Goal: Contribute content

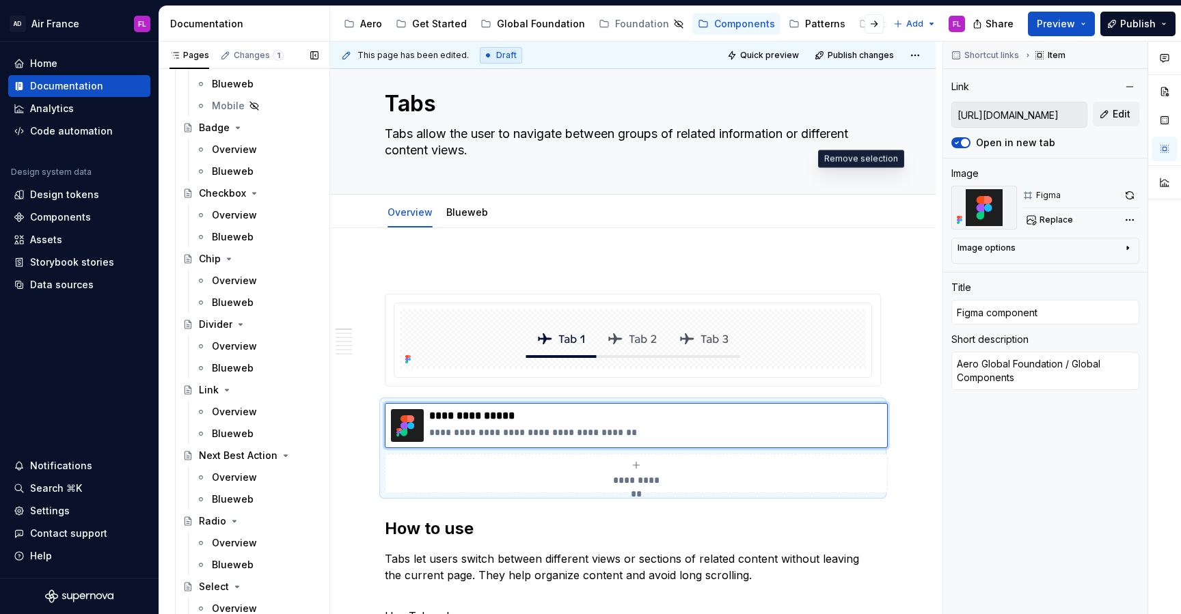
scroll to position [147, 0]
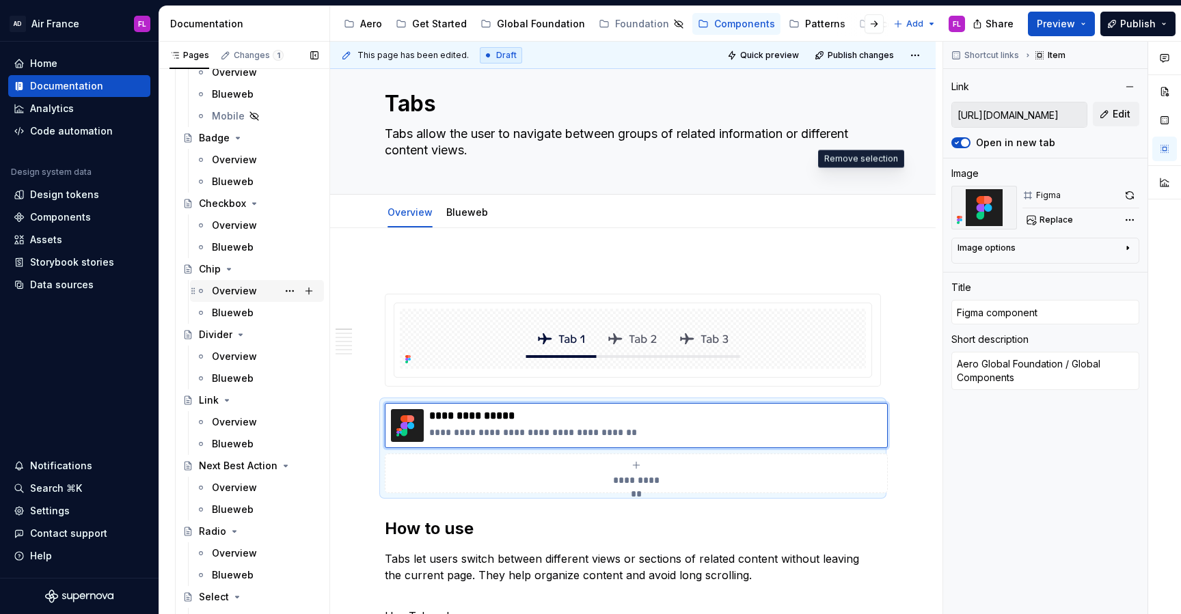
click at [228, 293] on div "Overview" at bounding box center [234, 291] width 45 height 14
type textarea "*"
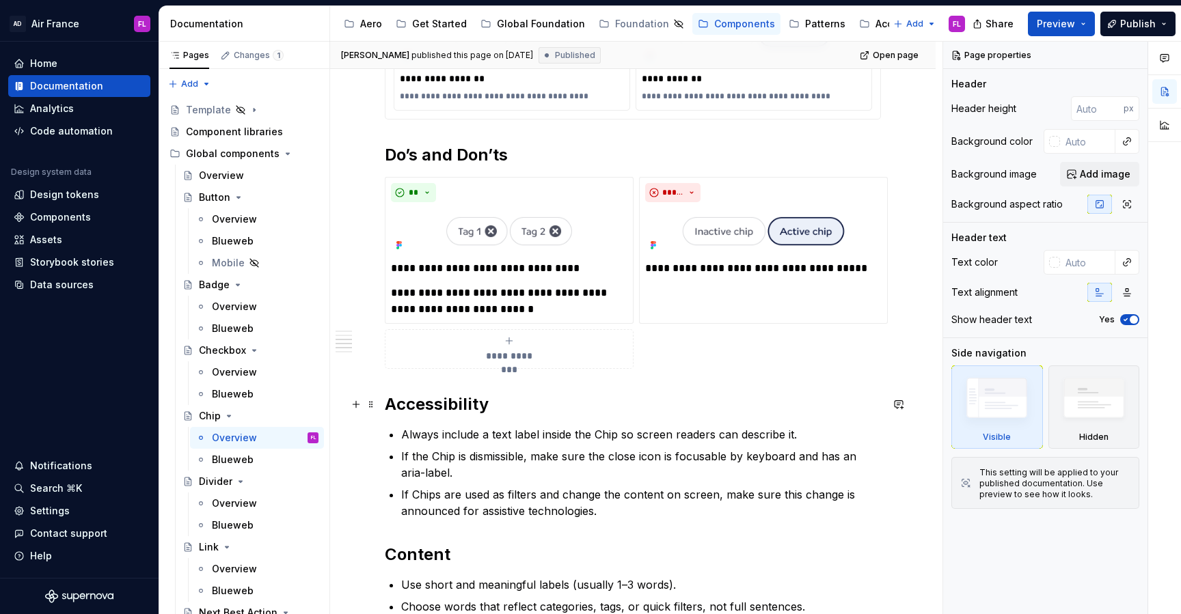
scroll to position [789, 0]
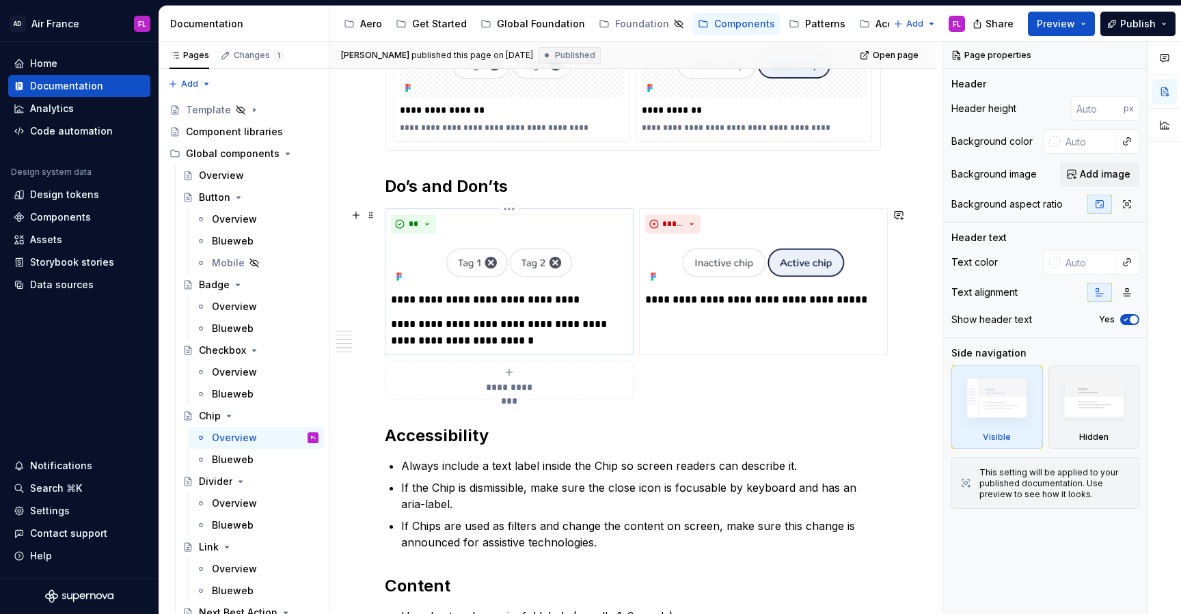
click at [448, 286] on div "**********" at bounding box center [509, 282] width 236 height 135
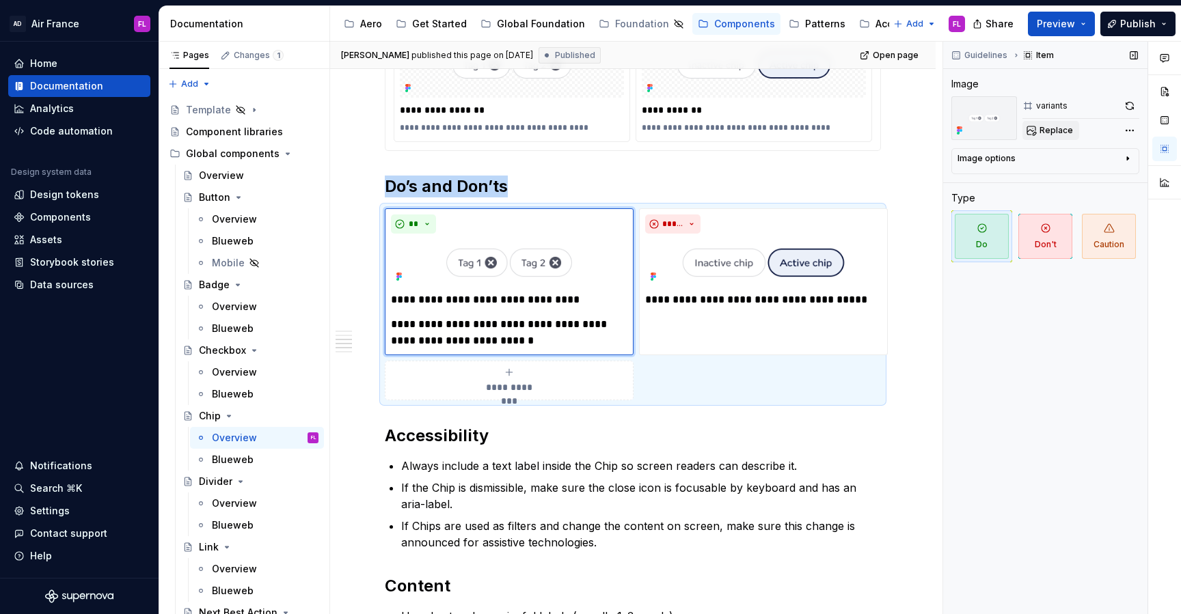
click at [1035, 133] on button "Replace" at bounding box center [1050, 130] width 57 height 19
type textarea "*"
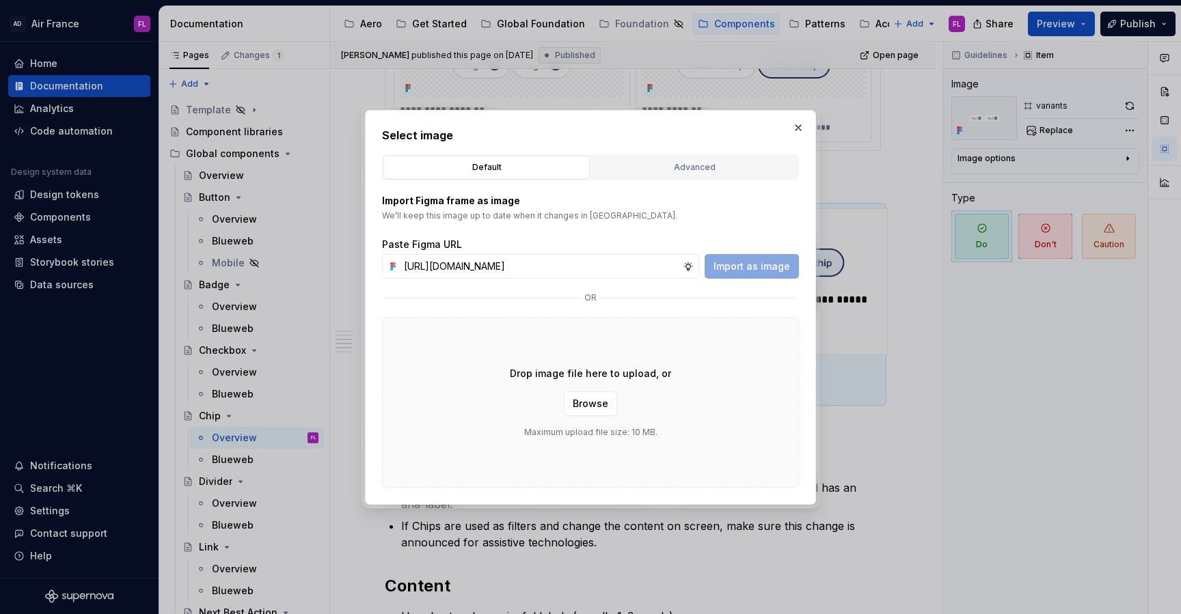
scroll to position [0, 290]
type input "https://www.figma.com/design/kfPV9M0mDLxW9WQiNzP0S1/Supernova-assets?node-id=27…"
click at [760, 266] on span "Import as image" at bounding box center [751, 267] width 77 height 14
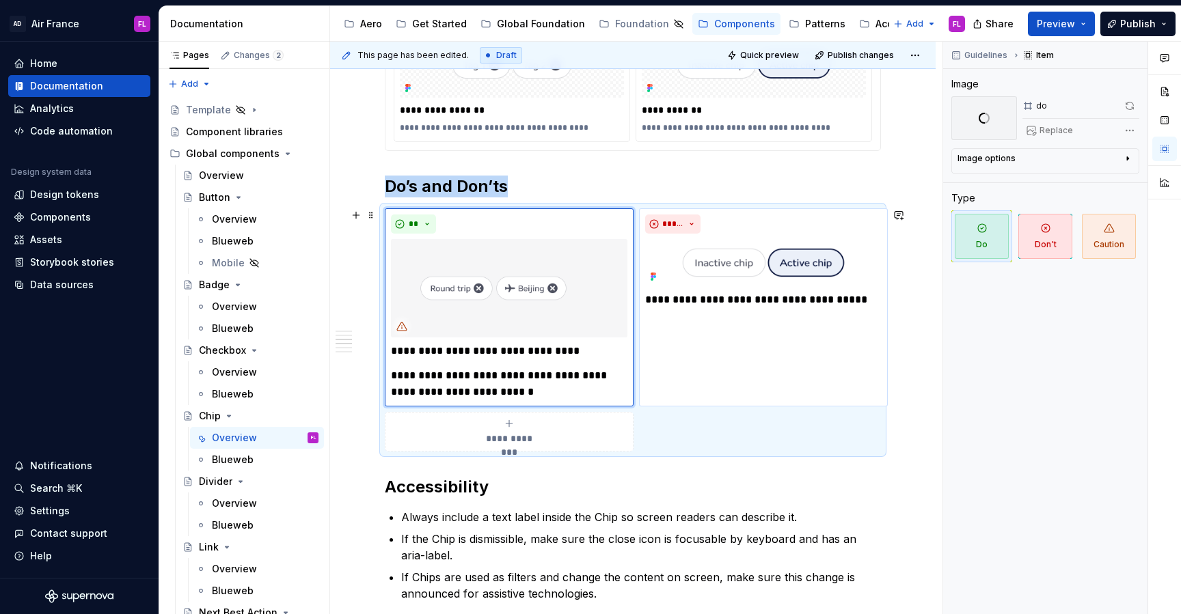
click at [682, 290] on div "**********" at bounding box center [763, 274] width 236 height 118
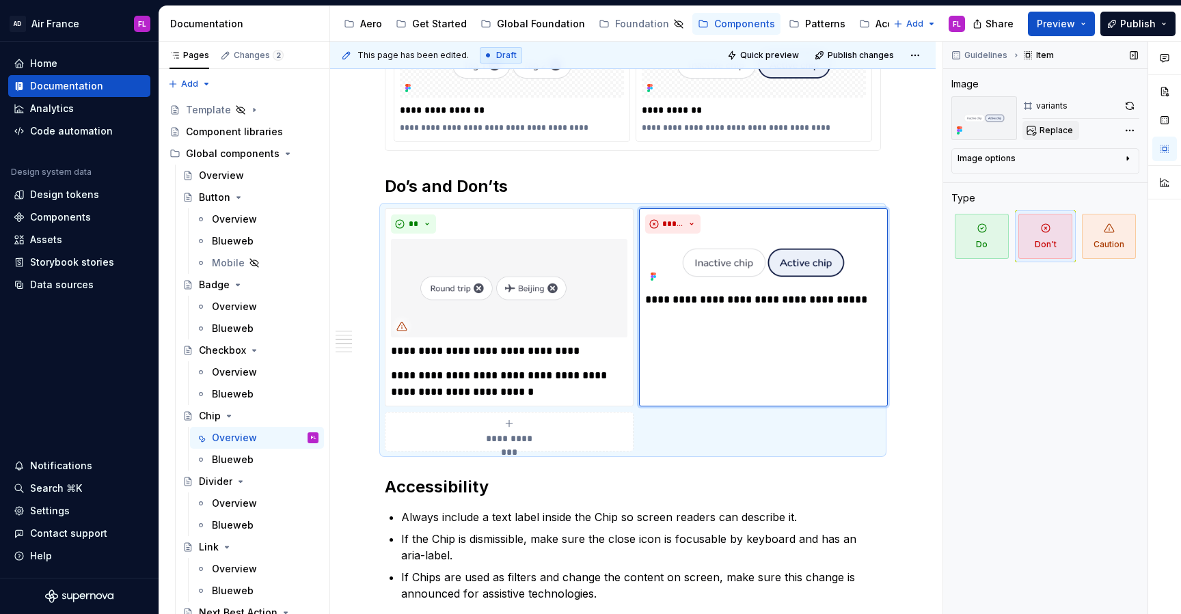
click at [1035, 133] on button "Replace" at bounding box center [1050, 130] width 57 height 19
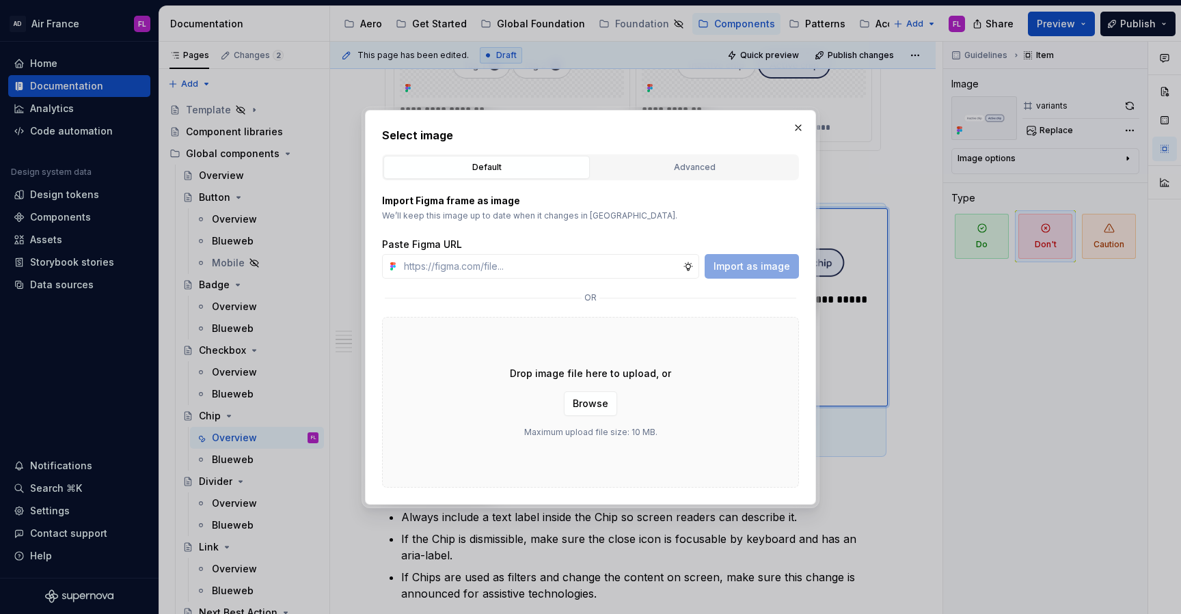
type textarea "*"
type input "https://www.figma.com/design/kfPV9M0mDLxW9WQiNzP0S1/Supernova-assets?node-id=27…"
click at [727, 263] on span "Import as image" at bounding box center [751, 267] width 77 height 14
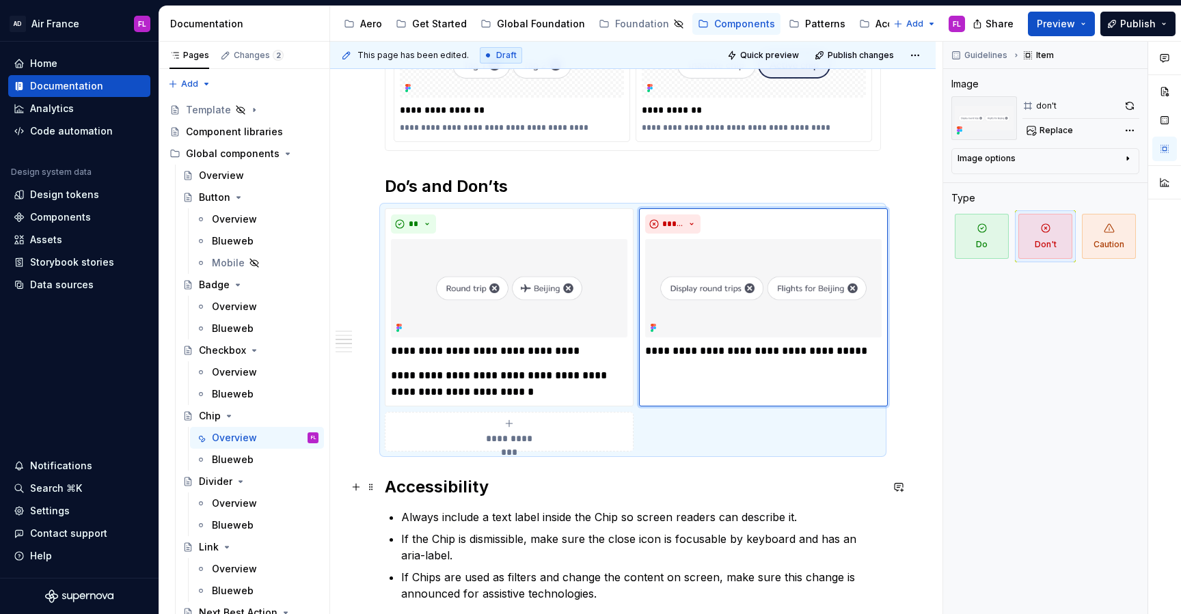
click at [423, 494] on strong "Accessibility" at bounding box center [437, 487] width 104 height 20
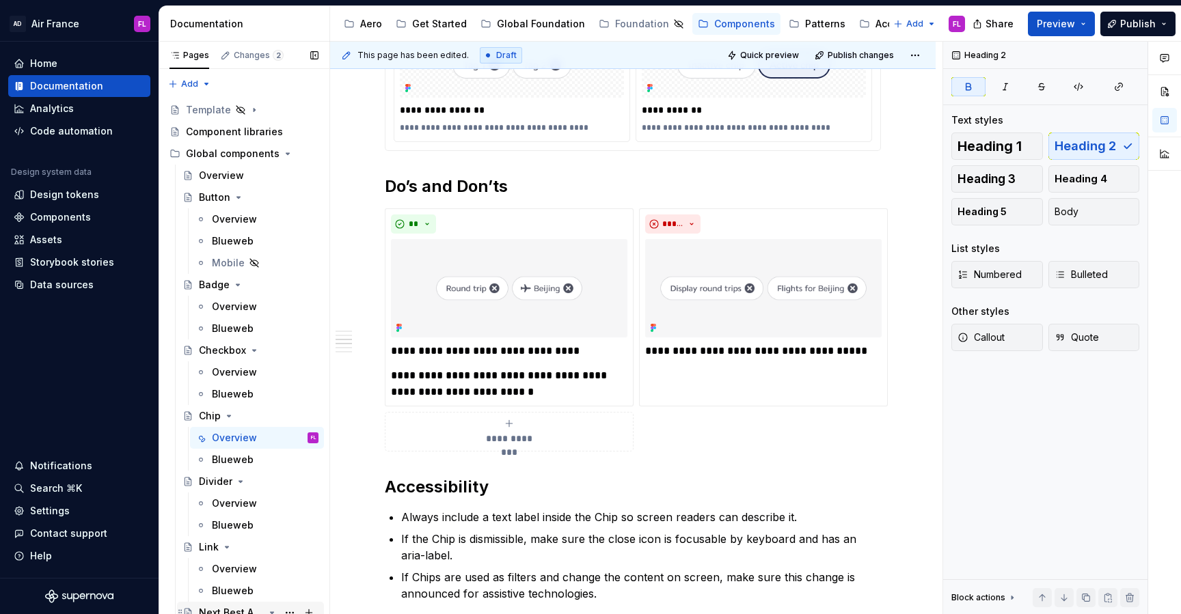
type textarea "*"
